Goal: Task Accomplishment & Management: Use online tool/utility

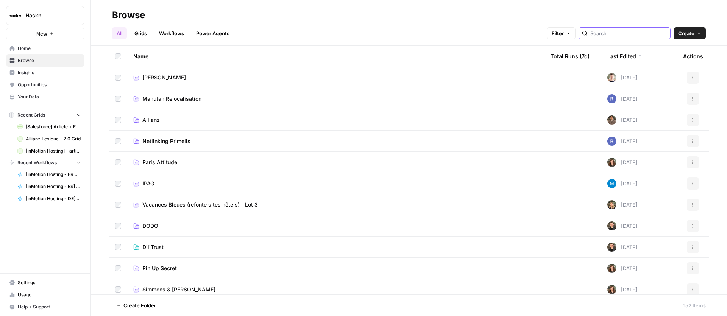
click at [638, 31] on input "search" at bounding box center [628, 34] width 77 height 8
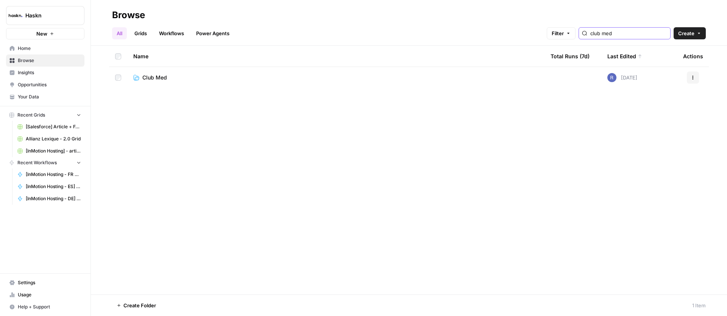
type input "club med"
click at [149, 78] on span "Club Med" at bounding box center [154, 78] width 25 height 8
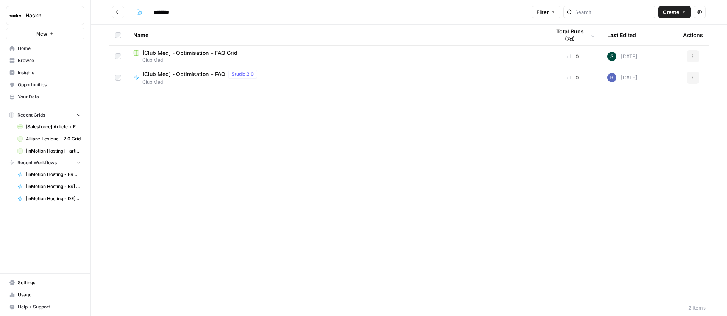
click at [192, 76] on span "[Club Med] - Optimisation + FAQ" at bounding box center [183, 74] width 83 height 8
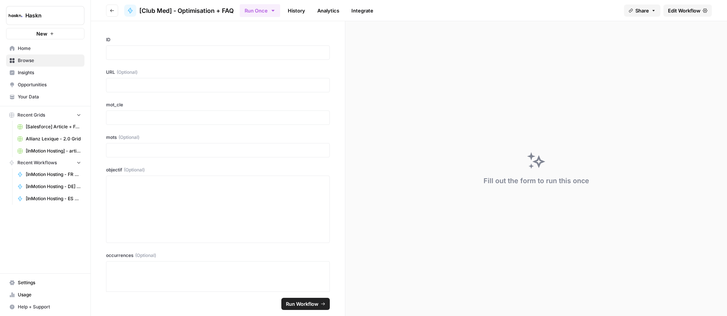
click at [670, 9] on span "Edit Workflow" at bounding box center [684, 11] width 33 height 8
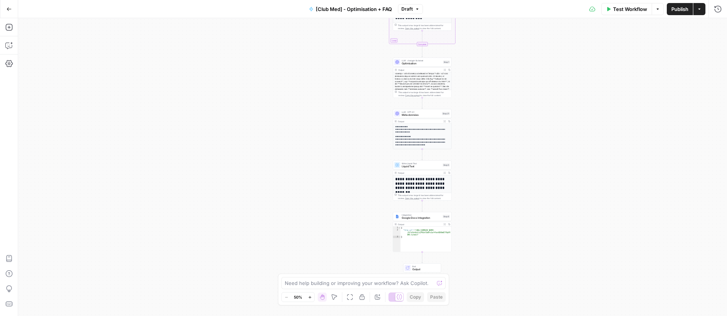
click at [422, 135] on div "**********" at bounding box center [422, 136] width 58 height 25
click at [420, 113] on span "Méta données" at bounding box center [421, 115] width 39 height 4
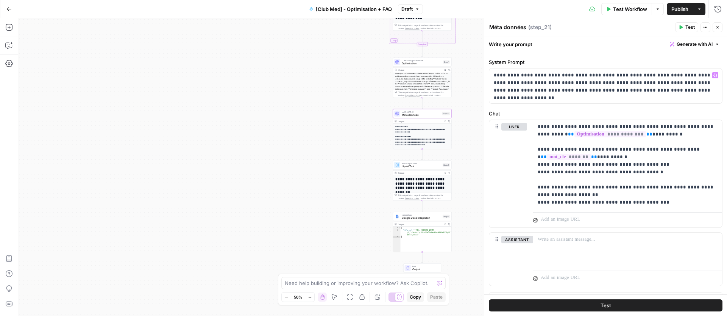
scroll to position [20, 0]
drag, startPoint x: 720, startPoint y: 30, endPoint x: 703, endPoint y: 44, distance: 22.0
click at [720, 30] on button "Close" at bounding box center [718, 27] width 10 height 10
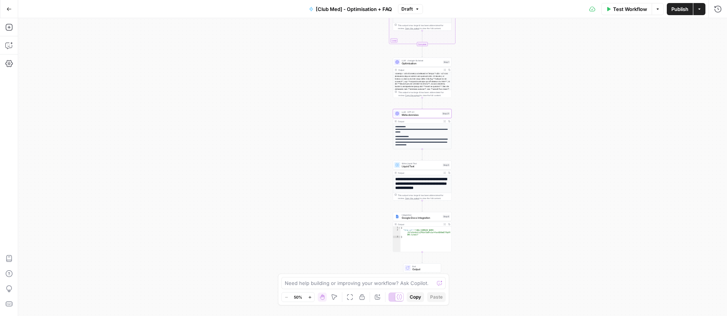
click at [425, 64] on span "Optimisation" at bounding box center [422, 64] width 40 height 4
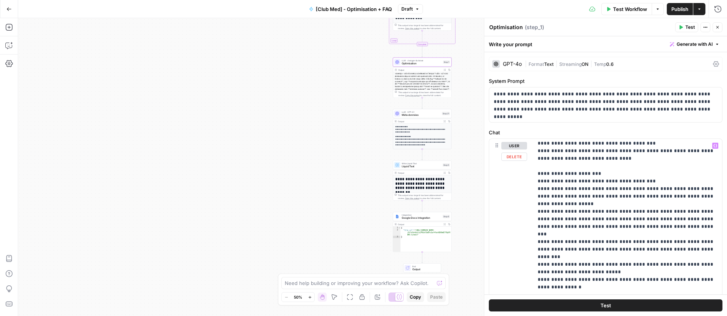
scroll to position [0, 0]
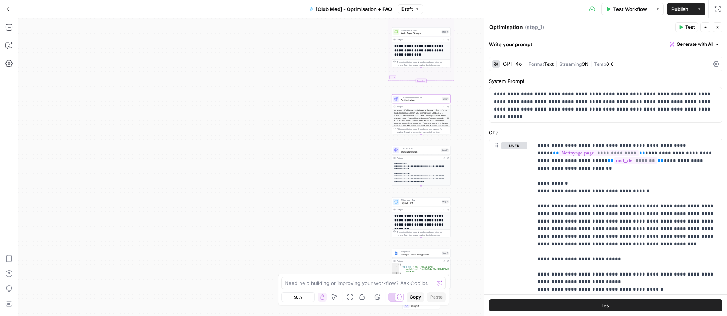
drag, startPoint x: 340, startPoint y: 97, endPoint x: 352, endPoint y: 143, distance: 46.9
click at [334, 145] on div "**********" at bounding box center [372, 167] width 709 height 298
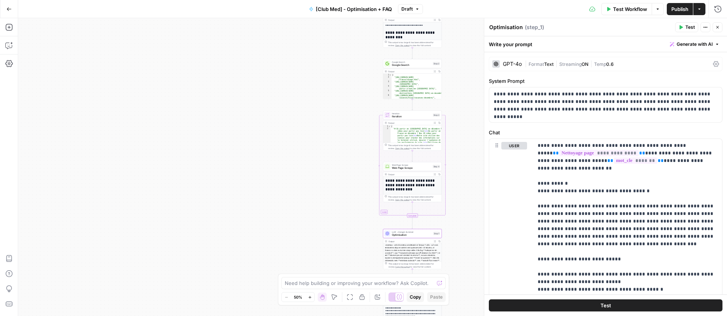
drag, startPoint x: 347, startPoint y: 101, endPoint x: 341, endPoint y: 214, distance: 112.6
click at [341, 214] on div "**********" at bounding box center [372, 167] width 709 height 298
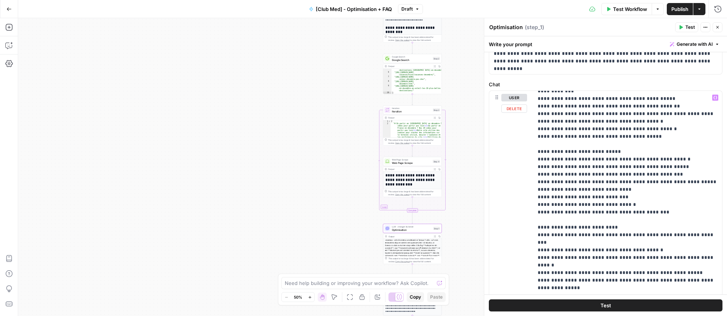
scroll to position [4287, 0]
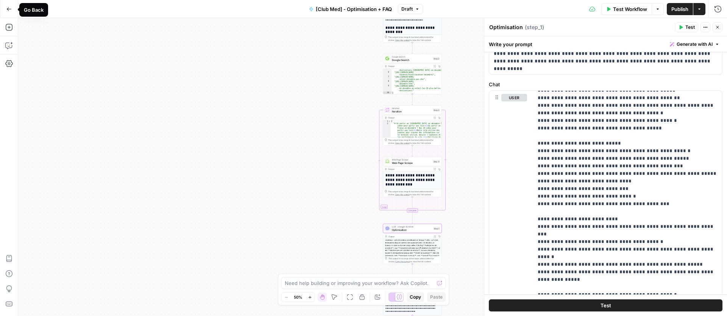
click at [6, 7] on icon "button" at bounding box center [8, 8] width 5 height 5
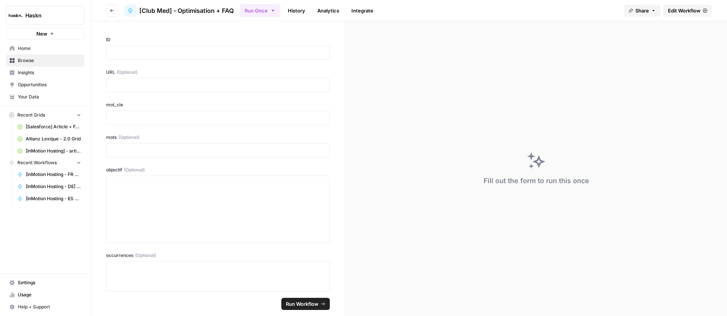
click at [111, 11] on icon "button" at bounding box center [112, 10] width 4 height 3
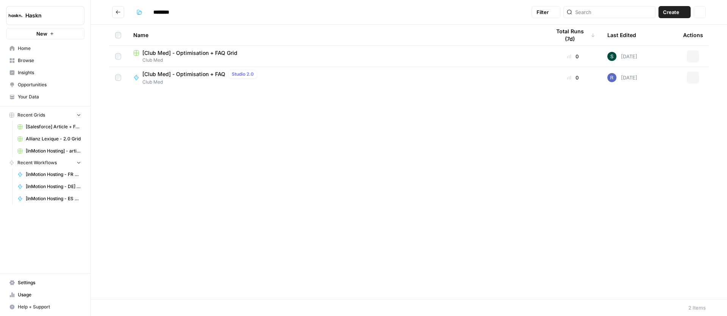
type input "********"
click at [192, 55] on span "[Club Med] - Optimisation + FAQ Grid" at bounding box center [189, 53] width 95 height 8
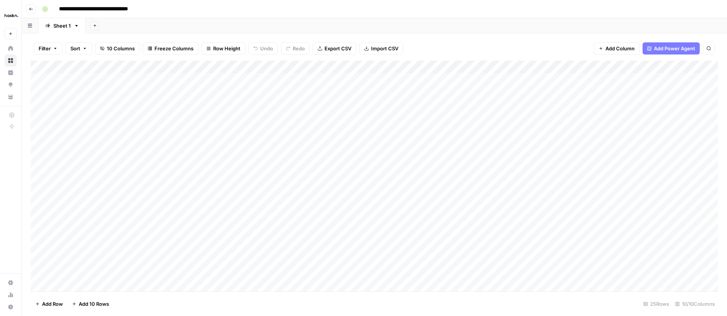
click at [478, 80] on div "Add Column" at bounding box center [374, 176] width 687 height 231
